Goal: Information Seeking & Learning: Learn about a topic

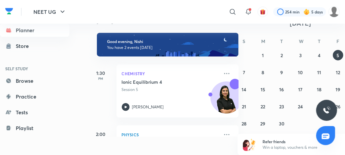
scroll to position [18, 18]
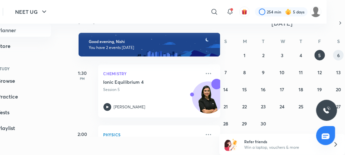
click at [337, 54] on button "6" at bounding box center [338, 55] width 10 height 10
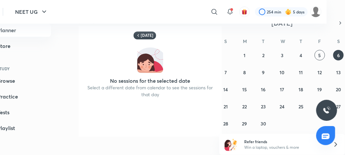
scroll to position [0, 0]
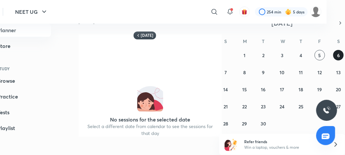
click at [340, 59] on button "6" at bounding box center [338, 55] width 10 height 10
click at [339, 57] on abbr "6" at bounding box center [338, 55] width 3 height 6
click at [317, 54] on button "5" at bounding box center [320, 55] width 10 height 10
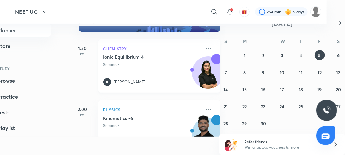
scroll to position [25, 0]
click at [205, 50] on icon at bounding box center [209, 49] width 8 height 8
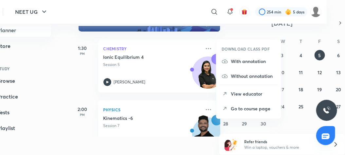
click at [232, 103] on li "Go to course page" at bounding box center [248, 108] width 65 height 15
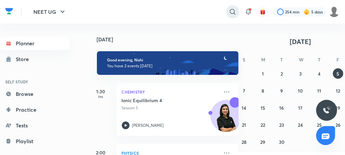
click at [232, 15] on icon at bounding box center [233, 12] width 8 height 8
